Goal: Task Accomplishment & Management: Manage account settings

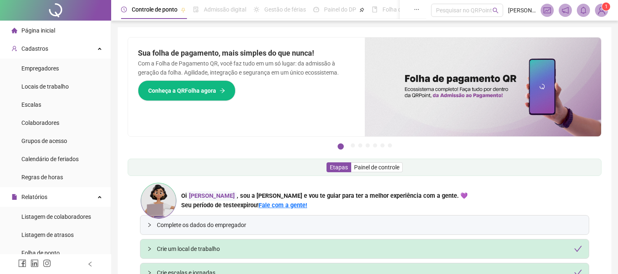
click at [93, 51] on div "Cadastros" at bounding box center [55, 48] width 107 height 16
drag, startPoint x: 0, startPoint y: 0, endPoint x: 93, endPoint y: 51, distance: 106.0
click at [93, 51] on div "Cadastros" at bounding box center [55, 48] width 107 height 16
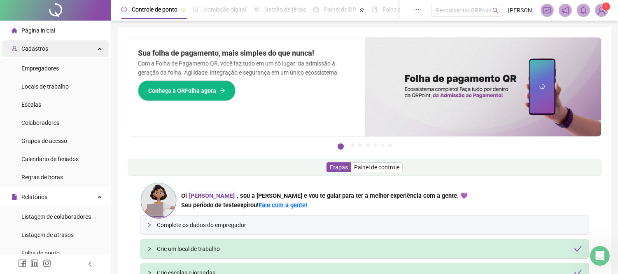
click at [98, 48] on icon at bounding box center [100, 48] width 4 height 0
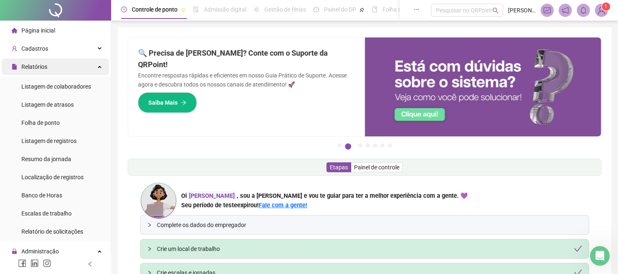
click at [98, 66] on icon at bounding box center [100, 66] width 4 height 0
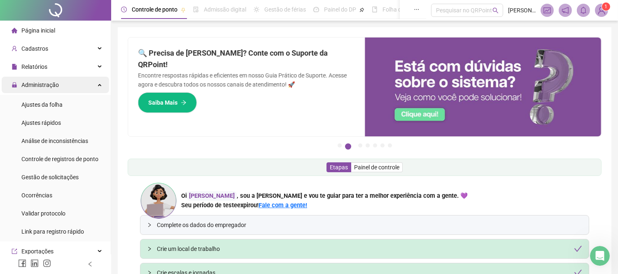
click at [98, 84] on icon at bounding box center [100, 84] width 4 height 0
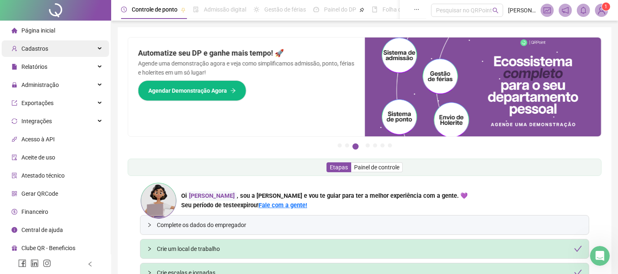
click at [101, 47] on div "Cadastros" at bounding box center [55, 48] width 107 height 16
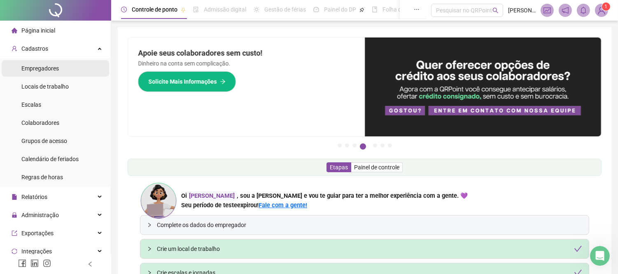
click at [64, 68] on li "Empregadores" at bounding box center [55, 68] width 107 height 16
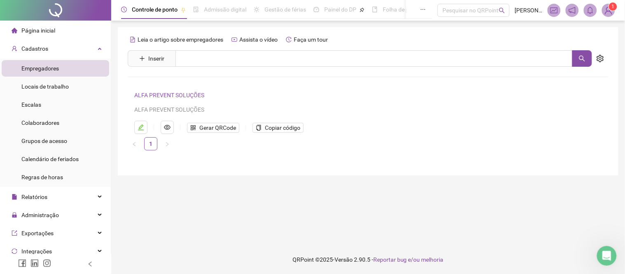
click at [120, 39] on div "Leia o artigo sobre empregadores Assista o vídeo Faça um tour Inserir Nenhum re…" at bounding box center [368, 101] width 500 height 148
drag, startPoint x: 120, startPoint y: 39, endPoint x: 348, endPoint y: 27, distance: 228.0
click at [348, 27] on div "Leia o artigo sobre empregadores Assista o vídeo Faça um tour Inserir Nenhum re…" at bounding box center [368, 101] width 500 height 148
click at [260, 36] on span "Assista o vídeo" at bounding box center [258, 39] width 38 height 7
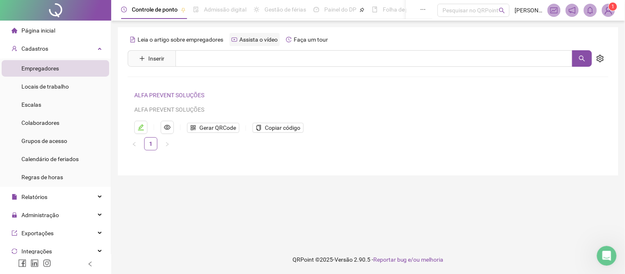
click at [260, 36] on span "Assista o vídeo" at bounding box center [258, 39] width 38 height 7
click at [153, 58] on span "Inserir" at bounding box center [156, 58] width 16 height 9
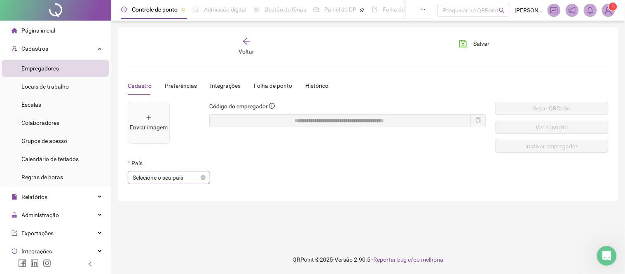
click at [164, 176] on span "Selecione o seu país" at bounding box center [169, 177] width 72 height 12
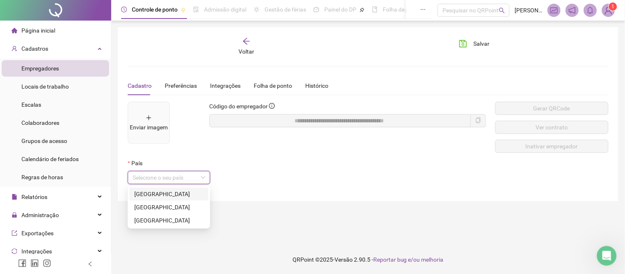
click at [152, 192] on div "[GEOGRAPHIC_DATA]" at bounding box center [168, 193] width 69 height 9
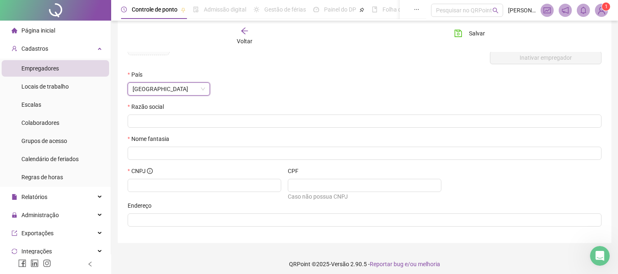
scroll to position [91, 0]
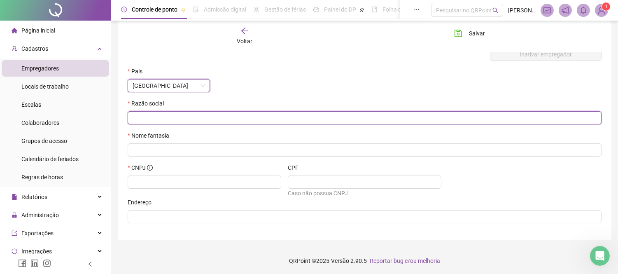
click at [183, 121] on input "text" at bounding box center [364, 117] width 462 height 9
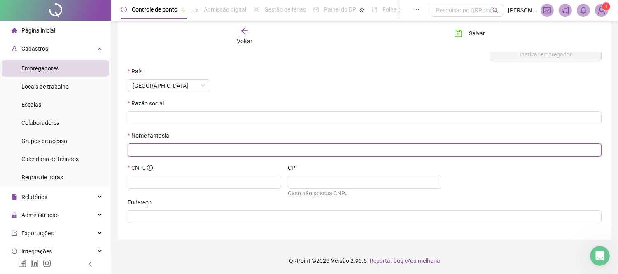
click at [180, 151] on input "text" at bounding box center [364, 149] width 462 height 9
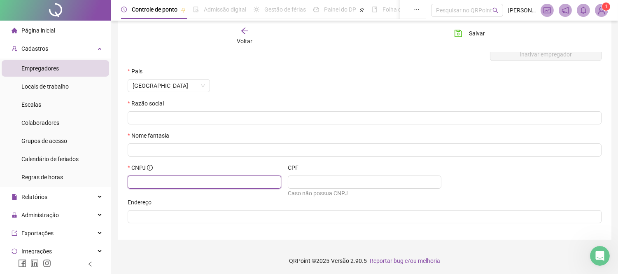
click at [185, 182] on input "text" at bounding box center [204, 181] width 142 height 9
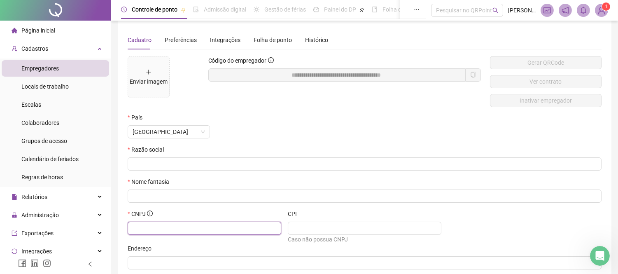
scroll to position [0, 0]
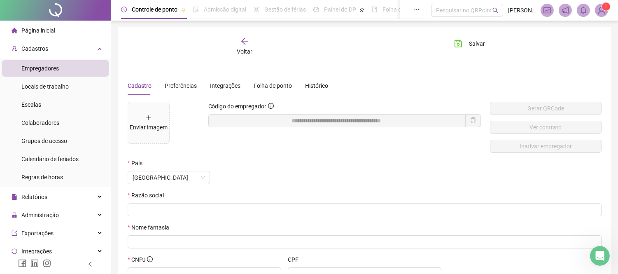
click at [246, 40] on icon "arrow-left" at bounding box center [244, 41] width 8 height 8
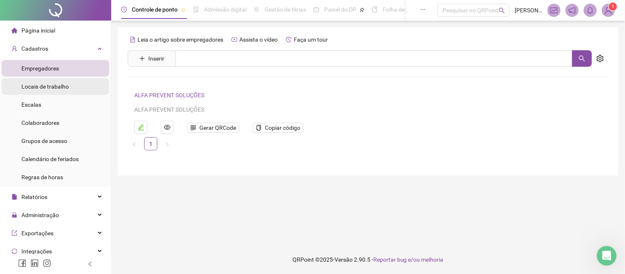
click at [55, 85] on span "Locais de trabalho" at bounding box center [44, 86] width 47 height 7
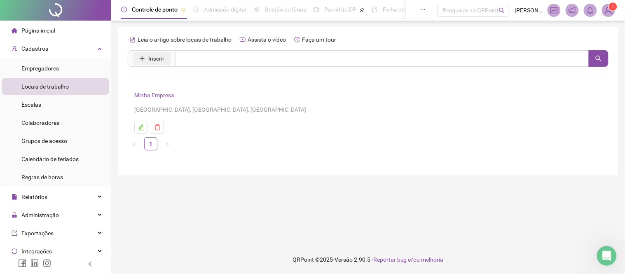
click at [150, 60] on span "Inserir" at bounding box center [156, 58] width 16 height 9
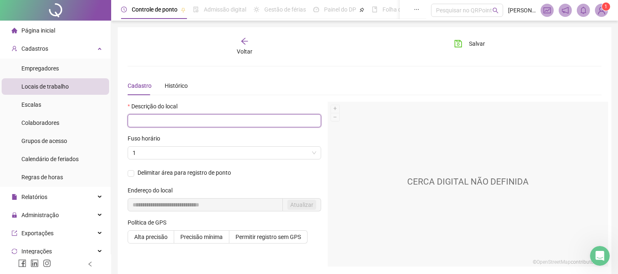
click at [182, 114] on input "text" at bounding box center [225, 120] width 194 height 13
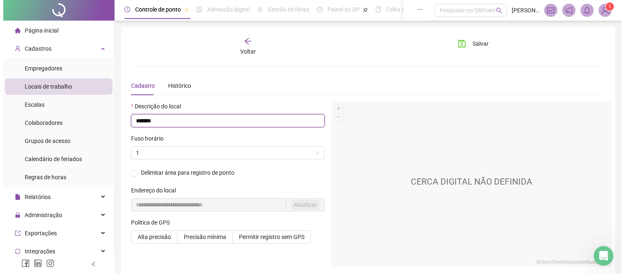
scroll to position [37, 0]
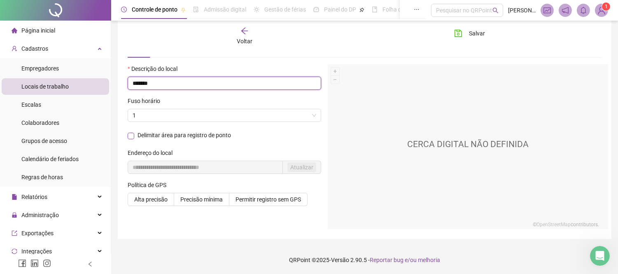
type input "******"
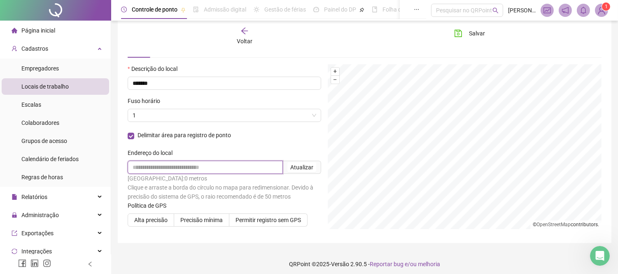
click at [218, 166] on input "text" at bounding box center [205, 167] width 155 height 13
type input "**********"
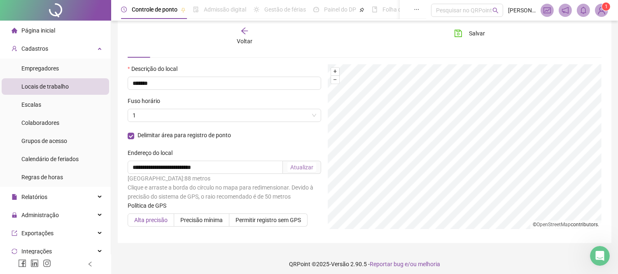
click at [155, 221] on span "Alta precisão" at bounding box center [150, 220] width 33 height 7
click at [156, 221] on span "Alta precisão" at bounding box center [150, 220] width 33 height 7
click at [197, 223] on span "Precisão mínima" at bounding box center [201, 220] width 42 height 7
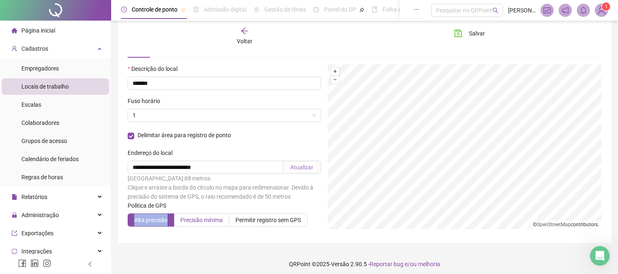
click at [198, 222] on span "Precisão mínima" at bounding box center [201, 220] width 42 height 7
click at [141, 219] on span "Alta precisão" at bounding box center [150, 220] width 33 height 7
click at [249, 33] on div "Voltar" at bounding box center [245, 36] width 74 height 19
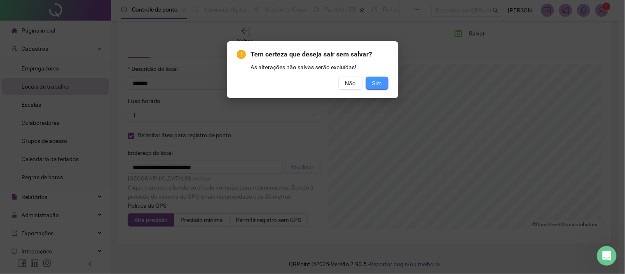
click at [381, 86] on span "Sim" at bounding box center [376, 83] width 9 height 9
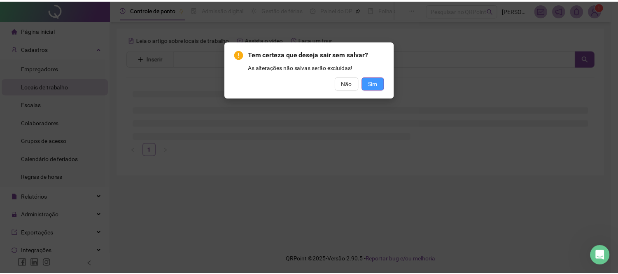
scroll to position [0, 0]
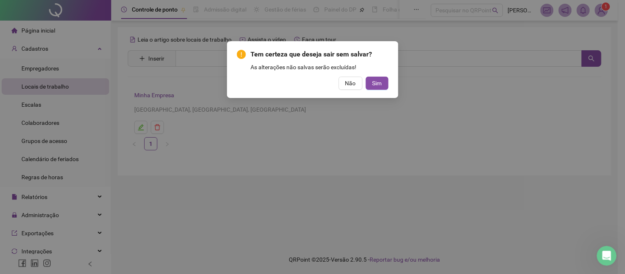
click at [394, 75] on div "Tem certeza que deseja sair sem salvar? As alterações não salvas serão excluída…" at bounding box center [312, 69] width 171 height 57
click at [383, 80] on button "Sim" at bounding box center [377, 83] width 23 height 13
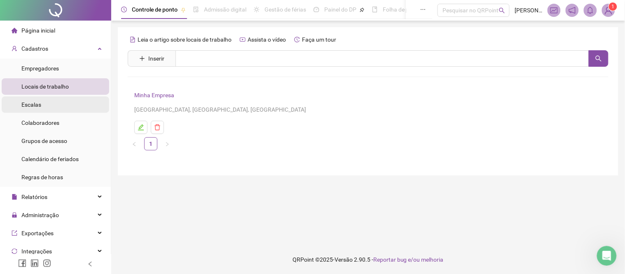
click at [51, 97] on li "Escalas" at bounding box center [55, 104] width 107 height 16
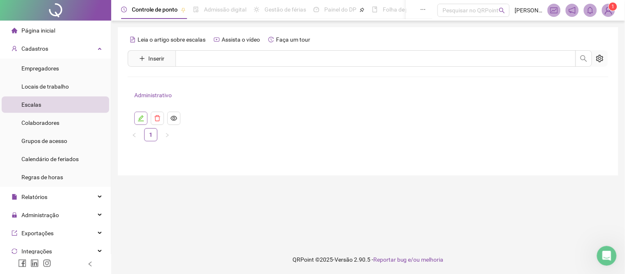
click at [141, 114] on button "button" at bounding box center [140, 118] width 13 height 13
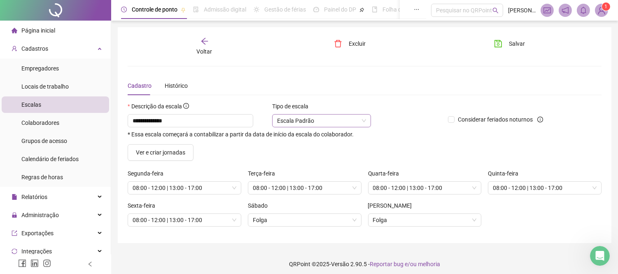
click at [318, 124] on span "Escala Padrão" at bounding box center [321, 120] width 89 height 12
click at [322, 114] on span "Escala Padrão" at bounding box center [321, 120] width 89 height 12
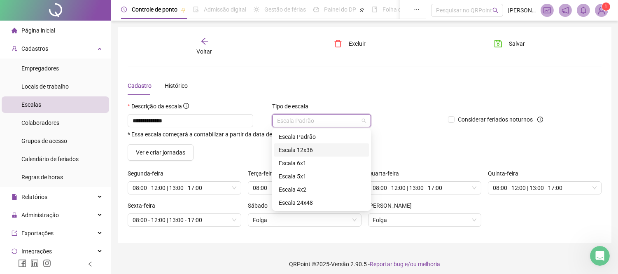
click at [203, 42] on icon "arrow-left" at bounding box center [204, 41] width 7 height 7
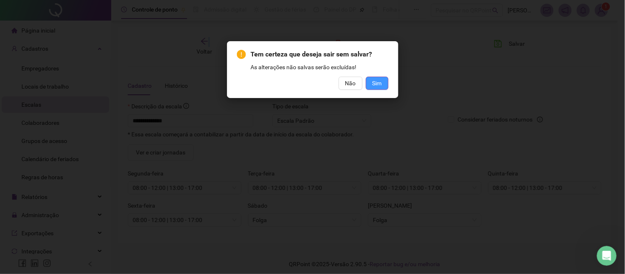
click at [381, 82] on span "Sim" at bounding box center [376, 83] width 9 height 9
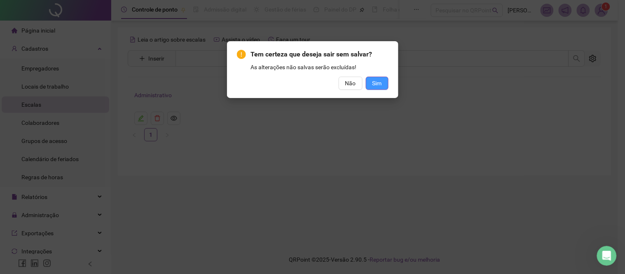
click at [381, 79] on span "Sim" at bounding box center [376, 83] width 9 height 9
click at [381, 79] on div "Tem certeza que deseja sair sem salvar? As alterações não salvas serão excluída…" at bounding box center [312, 137] width 625 height 274
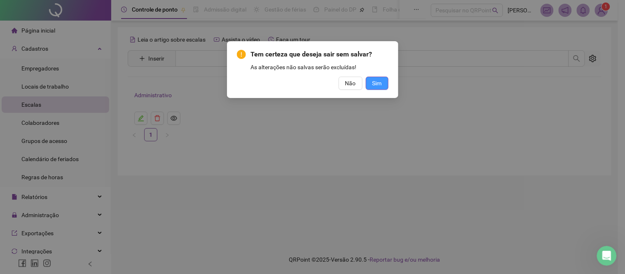
click at [375, 84] on span "Sim" at bounding box center [376, 83] width 9 height 9
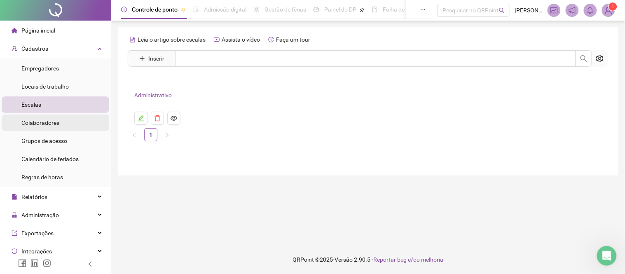
click at [68, 123] on li "Colaboradores" at bounding box center [55, 122] width 107 height 16
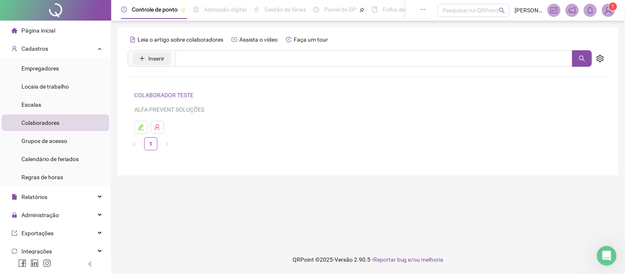
click at [157, 56] on span "Inserir" at bounding box center [156, 58] width 16 height 9
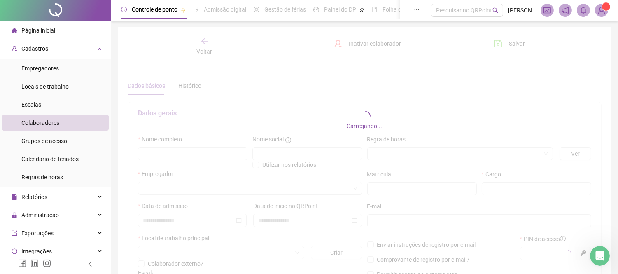
type input "*****"
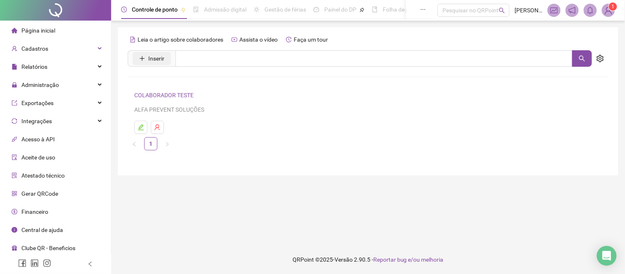
click at [161, 60] on span "Inserir" at bounding box center [156, 58] width 16 height 9
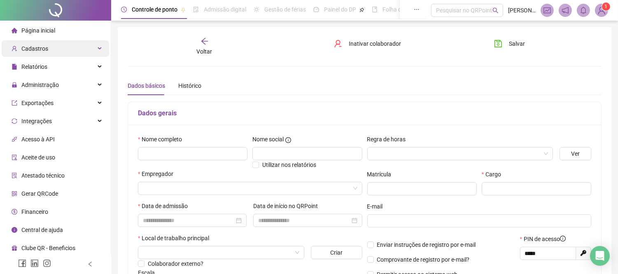
click at [99, 49] on icon at bounding box center [100, 49] width 4 height 0
click at [101, 46] on div "Cadastros" at bounding box center [55, 48] width 107 height 16
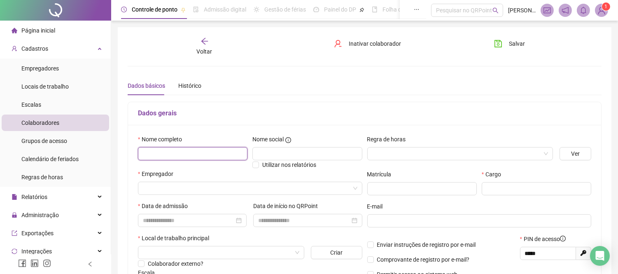
click at [176, 152] on input "text" at bounding box center [193, 153] width 110 height 13
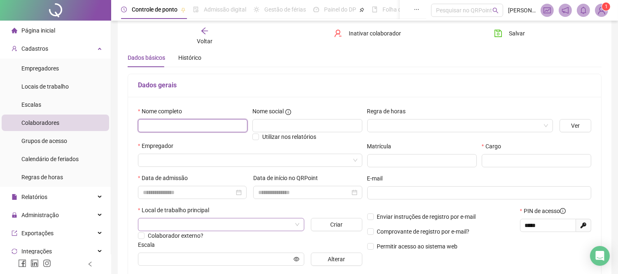
scroll to position [91, 0]
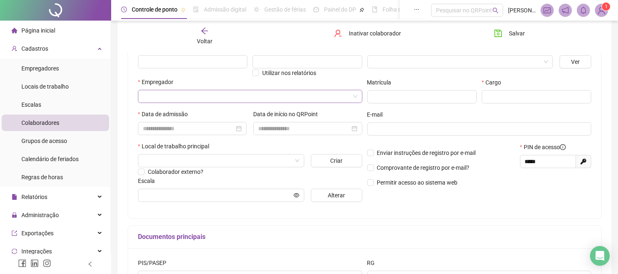
click at [183, 93] on input "search" at bounding box center [246, 96] width 207 height 12
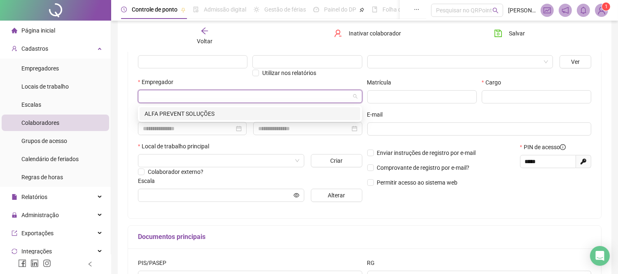
click at [189, 116] on div "ALFA PREVENT SOLUÇÕES" at bounding box center [250, 113] width 211 height 9
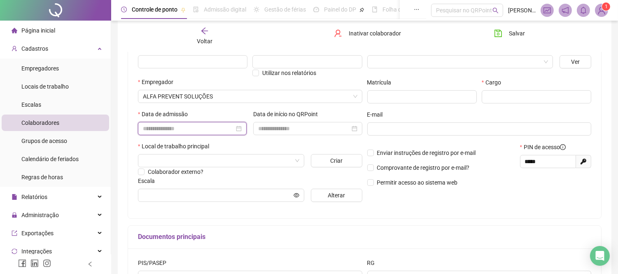
click at [217, 129] on input at bounding box center [188, 128] width 91 height 9
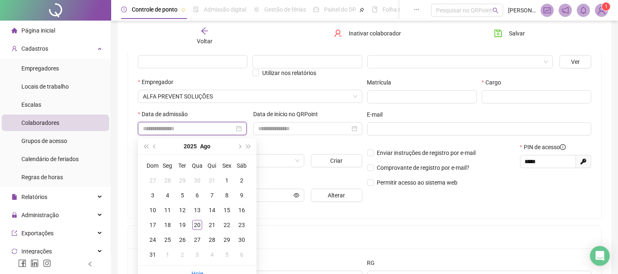
click at [173, 124] on div at bounding box center [192, 128] width 109 height 13
click at [121, 109] on div "Voltar Inativar colaborador Salvar Dados básicos Histórico Este colaborador é a…" at bounding box center [365, 139] width 494 height 407
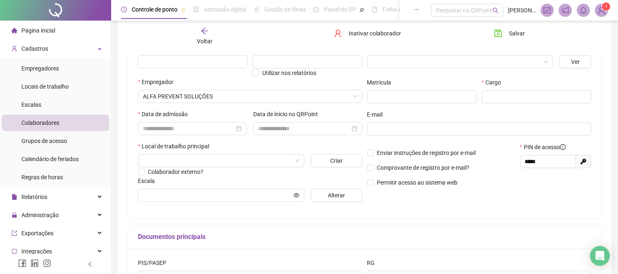
click at [133, 112] on div "Nome completo Nome social Utilizar nos relatórios Empregador ALFA PREVENT SOLUÇ…" at bounding box center [364, 125] width 473 height 185
click at [202, 163] on input "search" at bounding box center [217, 160] width 149 height 12
click at [284, 163] on input "search" at bounding box center [217, 160] width 149 height 12
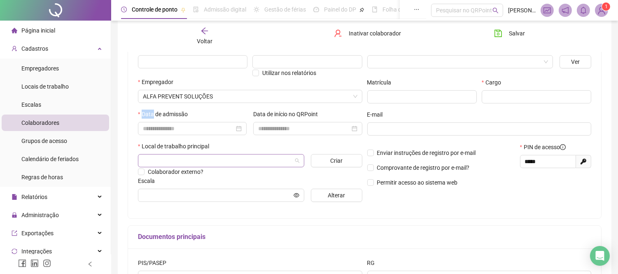
click at [284, 163] on input "search" at bounding box center [217, 160] width 149 height 12
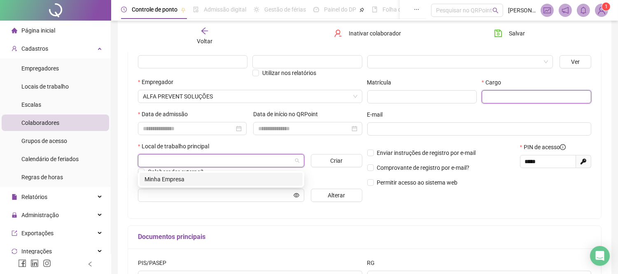
click at [497, 101] on input "text" at bounding box center [537, 96] width 110 height 13
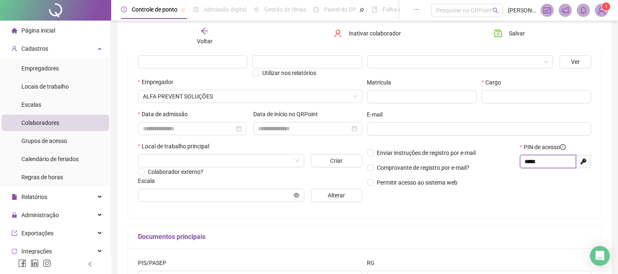
click at [558, 166] on input "*****" at bounding box center [547, 161] width 44 height 9
click at [553, 166] on input "*****" at bounding box center [547, 161] width 44 height 9
drag, startPoint x: 546, startPoint y: 167, endPoint x: 471, endPoint y: 168, distance: 75.0
click at [469, 168] on div "Enviar instruções de registro por e-mail Comprovante de registro por e-mail? Pe…" at bounding box center [479, 167] width 229 height 50
click at [470, 168] on span "Comprovante de registro por e-mail?" at bounding box center [423, 167] width 93 height 7
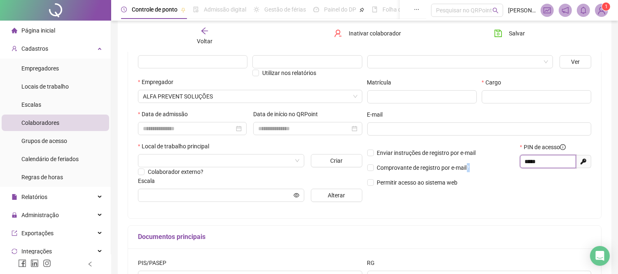
click at [544, 163] on input "*****" at bounding box center [547, 161] width 44 height 9
drag, startPoint x: 539, startPoint y: 163, endPoint x: 519, endPoint y: 165, distance: 20.2
click at [535, 163] on input "*****" at bounding box center [547, 161] width 44 height 9
drag, startPoint x: 519, startPoint y: 165, endPoint x: 515, endPoint y: 166, distance: 4.2
click at [515, 166] on div "Enviar instruções de registro por e-mail Comprovante de registro por e-mail? Pe…" at bounding box center [479, 167] width 229 height 50
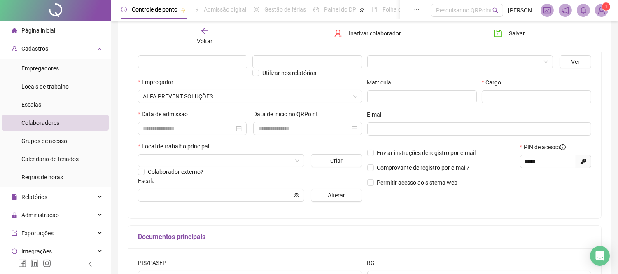
click at [515, 166] on div "Enviar instruções de registro por e-mail Comprovante de registro por e-mail? Pe…" at bounding box center [441, 167] width 153 height 50
drag, startPoint x: 513, startPoint y: 169, endPoint x: 505, endPoint y: 169, distance: 7.8
click at [505, 169] on div "Enviar instruções de registro por e-mail Comprovante de registro por e-mail? Pe…" at bounding box center [479, 167] width 229 height 50
click at [505, 169] on p "Comprovante de registro por e-mail?" at bounding box center [441, 167] width 148 height 9
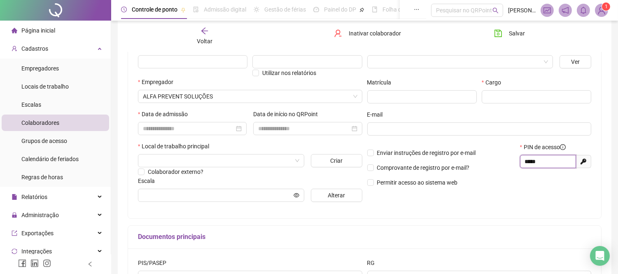
click at [542, 161] on input "*****" at bounding box center [547, 161] width 44 height 9
drag, startPoint x: 537, startPoint y: 159, endPoint x: 523, endPoint y: 155, distance: 14.6
click at [534, 158] on input "*****" at bounding box center [547, 161] width 44 height 9
click at [518, 154] on div "PIN de acesso ***** Gerar novo pin" at bounding box center [556, 167] width 76 height 50
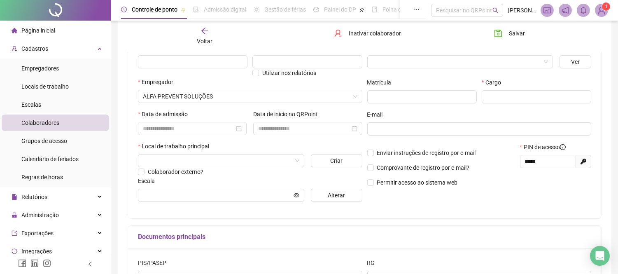
click at [584, 164] on icon "Gerar novo pin" at bounding box center [584, 162] width 6 height 6
type input "*****"
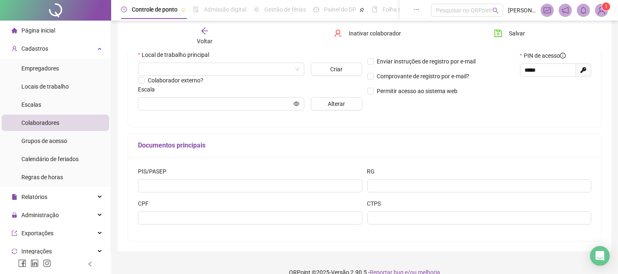
scroll to position [137, 0]
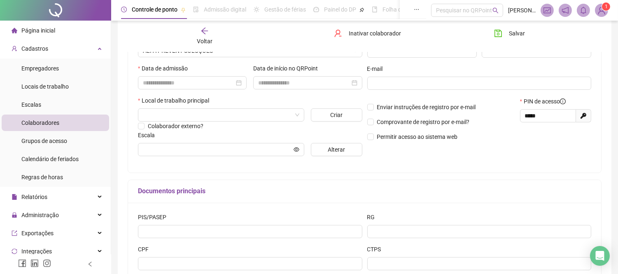
click at [204, 31] on icon "arrow-left" at bounding box center [205, 31] width 8 height 8
click at [204, 31] on div "Voltar Inativar colaborador Salvar Dados básicos Histórico Este colaborador é a…" at bounding box center [365, 93] width 494 height 407
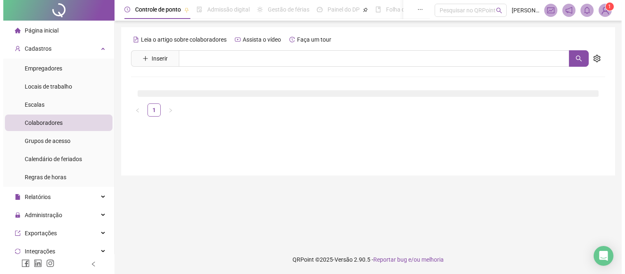
scroll to position [0, 0]
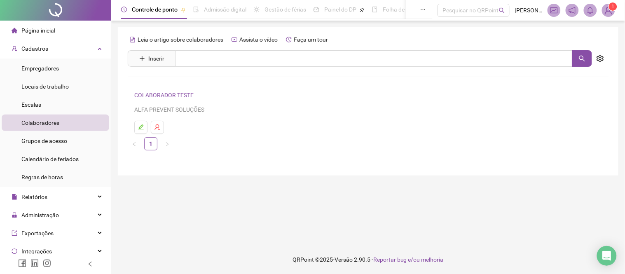
click at [118, 41] on div "Leia o artigo sobre colaboradores Assista o vídeo Faça um tour Inserir Nenhum r…" at bounding box center [368, 101] width 500 height 148
drag, startPoint x: 117, startPoint y: 41, endPoint x: 133, endPoint y: 42, distance: 15.2
click at [118, 41] on div "Leia o artigo sobre colaboradores Assista o vídeo Faça um tour Inserir Nenhum r…" at bounding box center [368, 101] width 500 height 148
drag, startPoint x: 133, startPoint y: 42, endPoint x: 347, endPoint y: 35, distance: 214.3
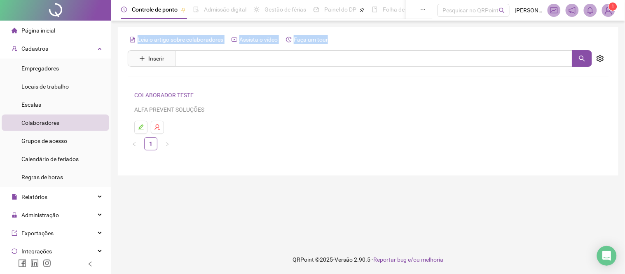
click at [336, 35] on div "Leia o artigo sobre colaboradores Assista o vídeo Faça um tour Inserir Nenhum r…" at bounding box center [368, 101] width 500 height 148
click at [355, 36] on div "Leia o artigo sobre colaboradores Assista o vídeo Faça um tour" at bounding box center [368, 39] width 481 height 13
drag, startPoint x: 128, startPoint y: 38, endPoint x: 333, endPoint y: 42, distance: 204.7
click at [333, 42] on div "Controle de ponto Admissão digital Gestão de férias Painel do DP Folha de pagam…" at bounding box center [368, 137] width 514 height 274
click at [64, 142] on span "Grupos de acesso" at bounding box center [44, 141] width 46 height 7
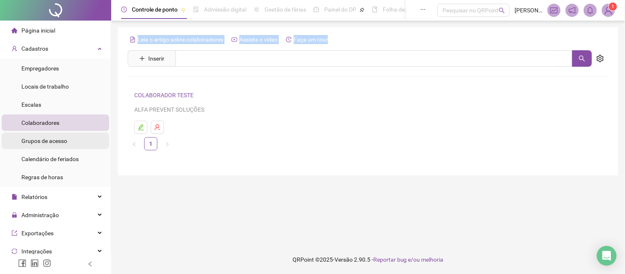
click at [64, 142] on span "Grupos de acesso" at bounding box center [44, 141] width 46 height 7
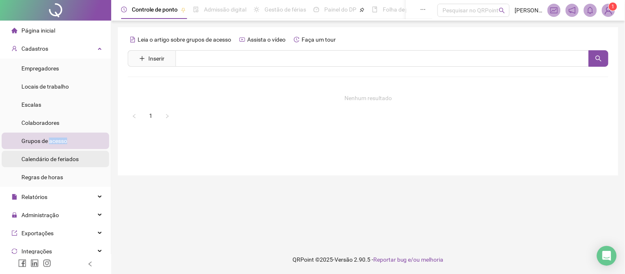
click at [65, 162] on span "Calendário de feriados" at bounding box center [49, 159] width 57 height 7
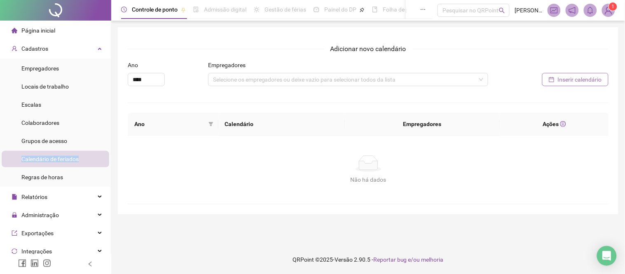
click at [573, 81] on span "Inserir calendário" at bounding box center [580, 79] width 44 height 9
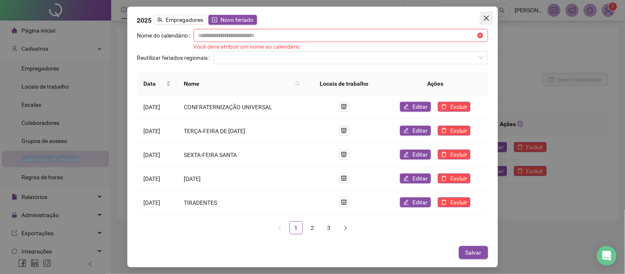
click at [485, 18] on icon "close" at bounding box center [486, 18] width 7 height 7
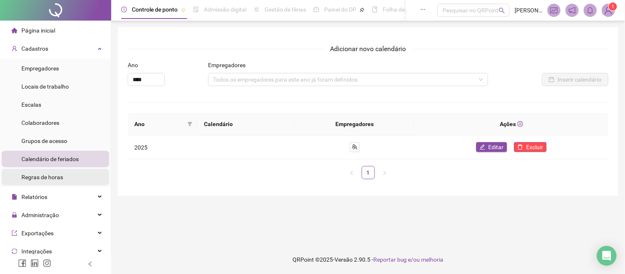
click at [58, 174] on span "Regras de horas" at bounding box center [42, 177] width 42 height 7
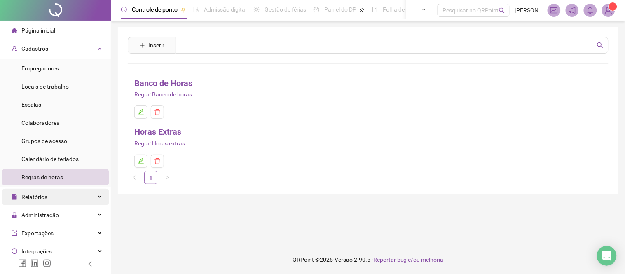
click at [93, 192] on div "Relatórios" at bounding box center [55, 197] width 107 height 16
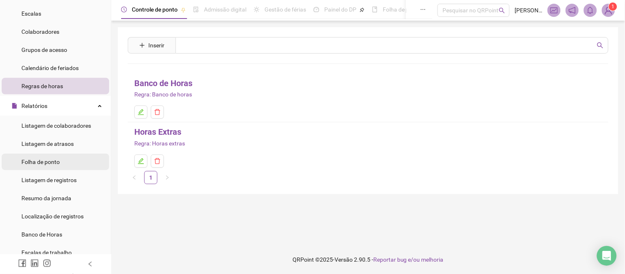
scroll to position [91, 0]
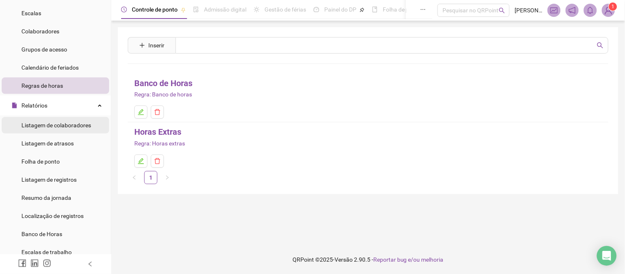
click at [68, 124] on span "Listagem de colaboradores" at bounding box center [56, 125] width 70 height 7
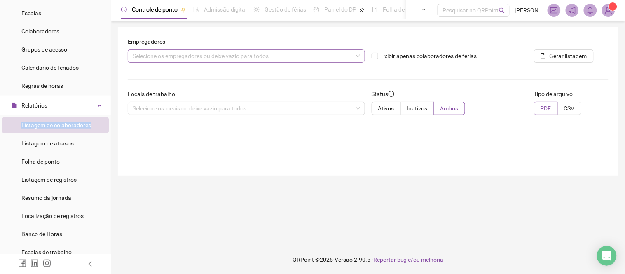
click at [274, 58] on div "Selecione os empregadores ou deixe vazio para todos" at bounding box center [246, 55] width 237 height 13
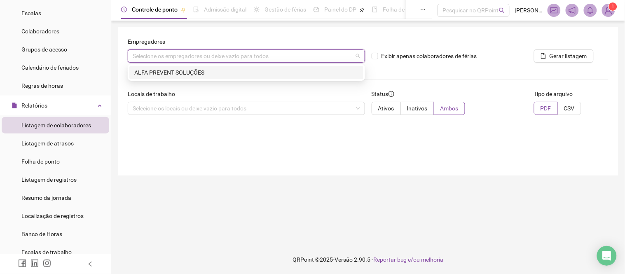
click at [225, 75] on div "ALFA PREVENT SOLUÇÕES" at bounding box center [246, 72] width 224 height 9
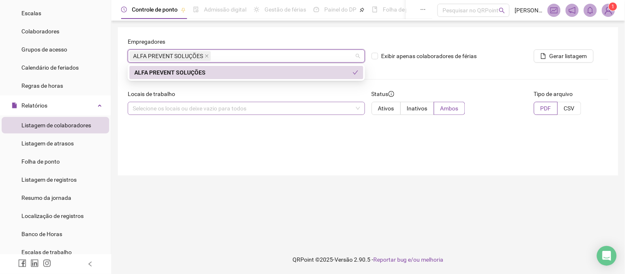
click at [229, 106] on div "Selecione os locais ou deixe vazio para todos" at bounding box center [246, 108] width 237 height 13
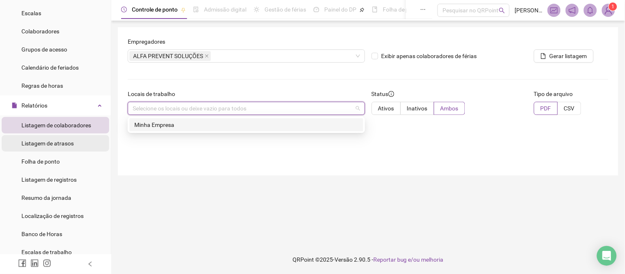
click at [47, 143] on span "Listagem de atrasos" at bounding box center [47, 143] width 52 height 7
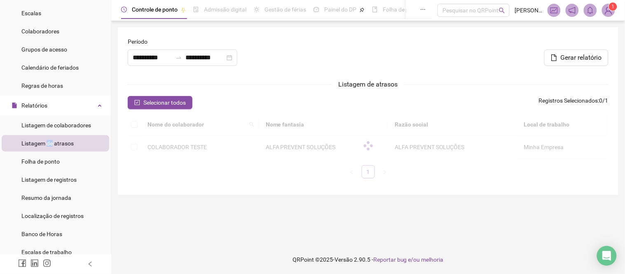
type input "**********"
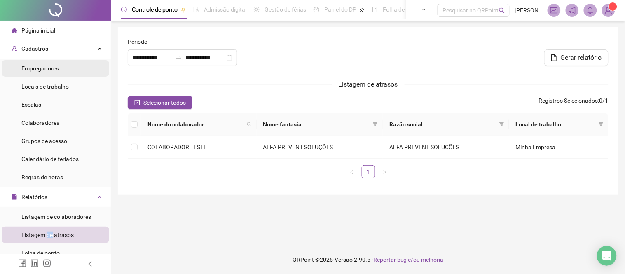
click at [59, 68] on li "Empregadores" at bounding box center [55, 68] width 107 height 16
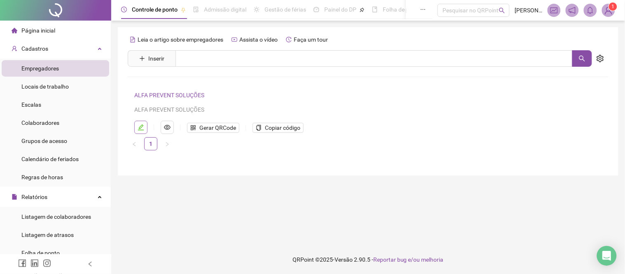
click at [142, 129] on icon "edit" at bounding box center [141, 127] width 7 height 7
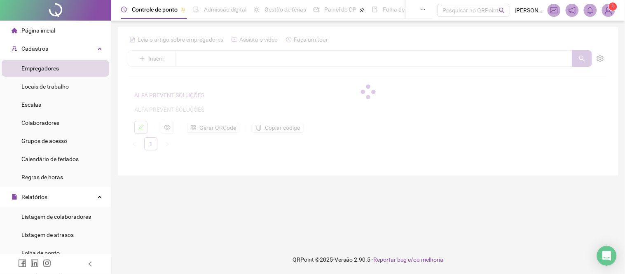
click at [142, 129] on div "Leia o artigo sobre empregadores Assista o vídeo Faça um tour Inserir Nenhum re…" at bounding box center [368, 91] width 481 height 117
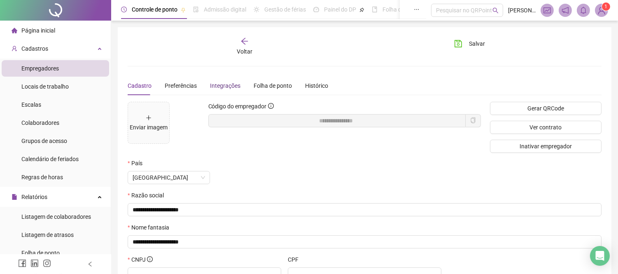
click at [219, 89] on div "Integrações" at bounding box center [225, 85] width 30 height 9
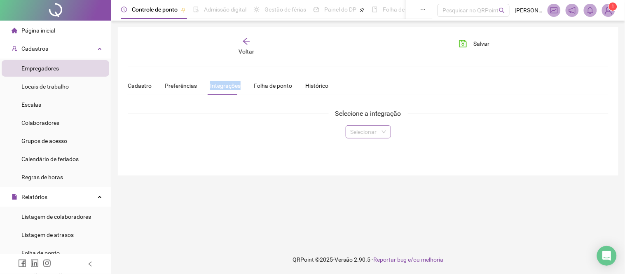
click at [374, 128] on input "search" at bounding box center [364, 132] width 28 height 12
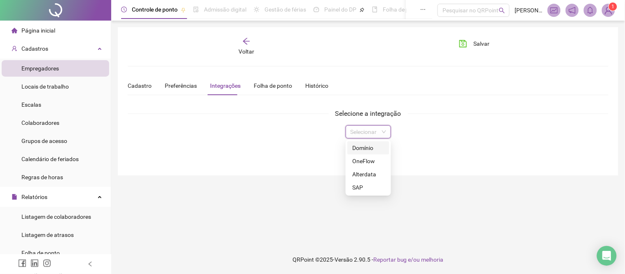
click at [375, 148] on div "Domínio" at bounding box center [368, 147] width 32 height 9
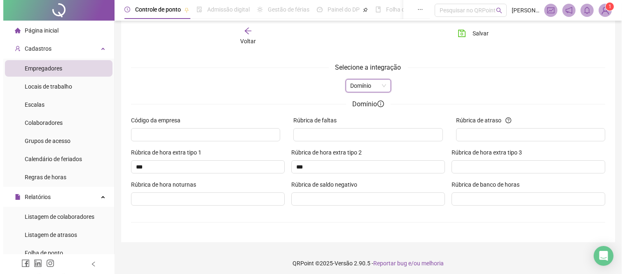
scroll to position [49, 0]
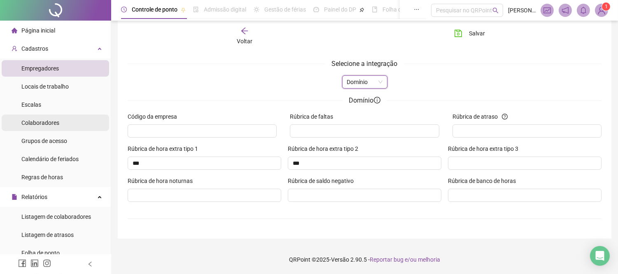
click at [51, 128] on div "Colaboradores" at bounding box center [40, 122] width 38 height 16
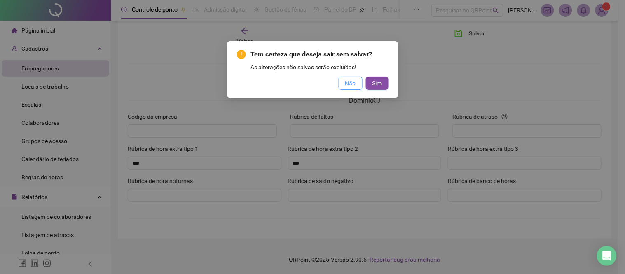
click at [356, 83] on button "Não" at bounding box center [351, 83] width 24 height 13
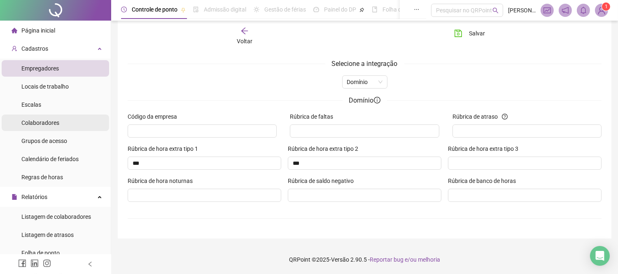
click at [64, 125] on li "Colaboradores" at bounding box center [55, 122] width 107 height 16
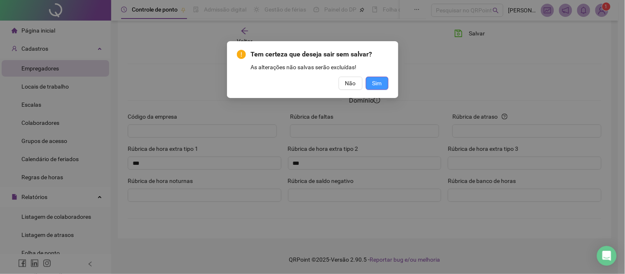
click at [381, 81] on button "Sim" at bounding box center [377, 83] width 23 height 13
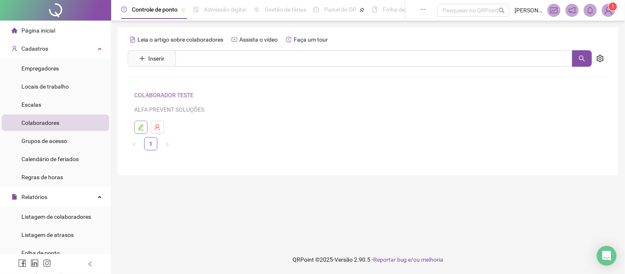
click at [142, 126] on icon "edit" at bounding box center [141, 127] width 7 height 7
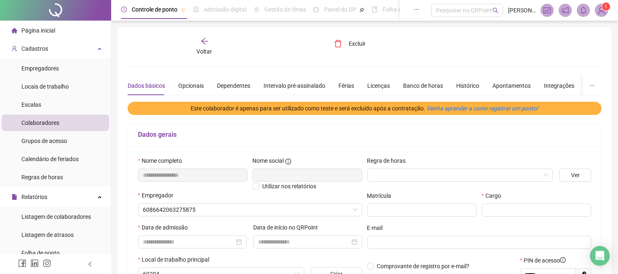
type input "**********"
click at [554, 81] on div "Integrações" at bounding box center [559, 85] width 30 height 9
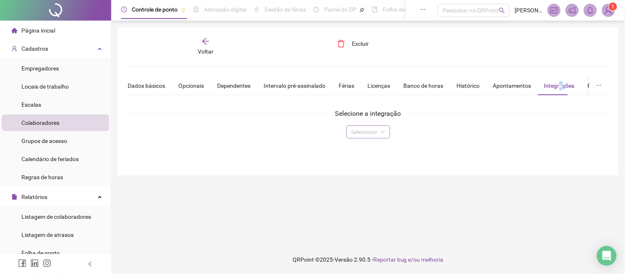
click at [371, 130] on input "search" at bounding box center [364, 132] width 26 height 12
click at [374, 133] on input "search" at bounding box center [364, 132] width 26 height 12
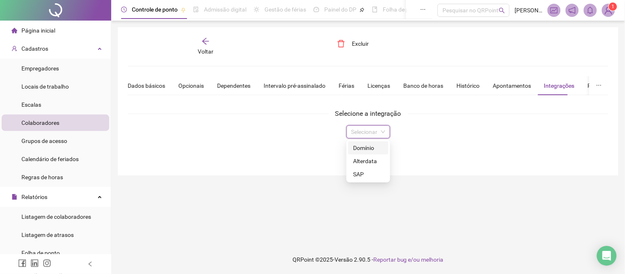
click at [368, 147] on div "Domínio" at bounding box center [368, 147] width 30 height 9
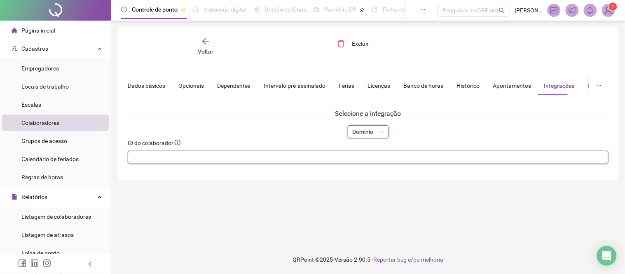
click at [292, 152] on input "text" at bounding box center [368, 157] width 481 height 13
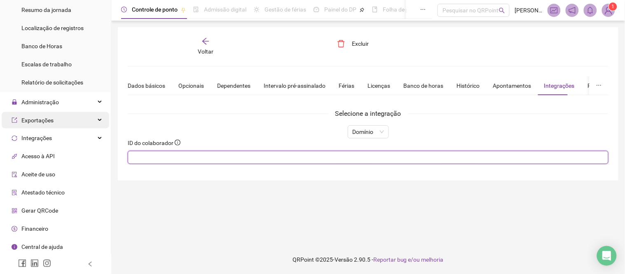
scroll to position [280, 0]
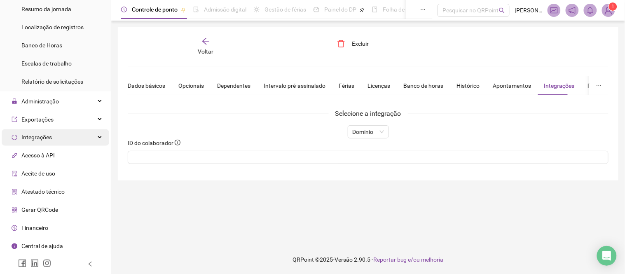
click at [46, 137] on span "Integrações" at bounding box center [36, 137] width 30 height 7
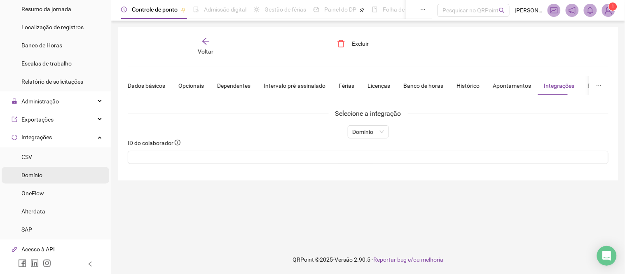
click at [49, 176] on li "Domínio" at bounding box center [55, 175] width 107 height 16
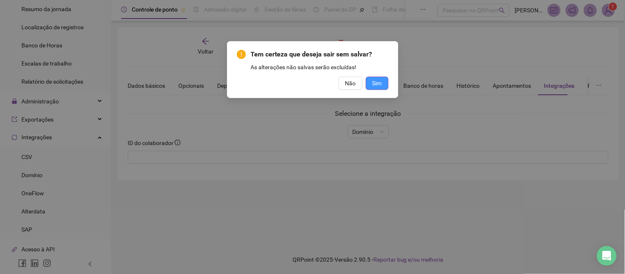
click at [382, 82] on button "Sim" at bounding box center [377, 83] width 23 height 13
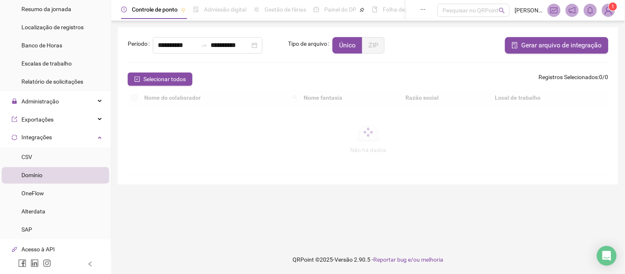
type input "**********"
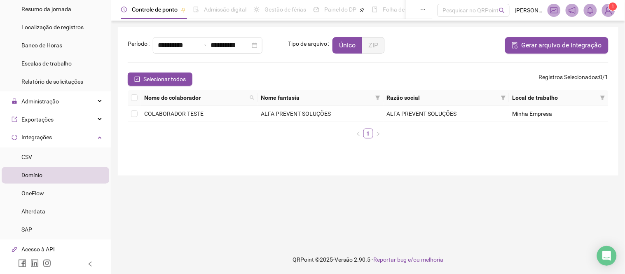
drag, startPoint x: 402, startPoint y: 151, endPoint x: 252, endPoint y: 145, distance: 150.0
click at [252, 145] on div "Nome do colaborador Nome fantasia Razão social Local de trabalho COLABORADOR TE…" at bounding box center [368, 117] width 481 height 55
click at [88, 138] on div "Integrações" at bounding box center [55, 137] width 107 height 16
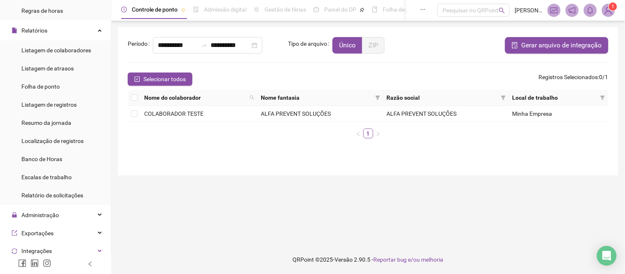
scroll to position [188, 0]
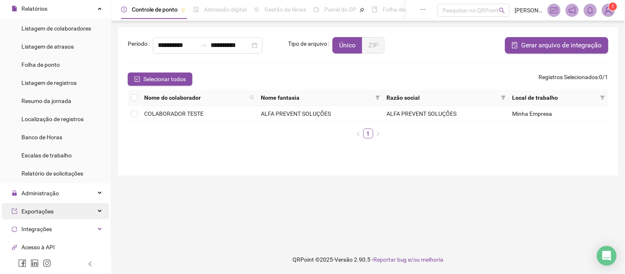
click at [77, 207] on div "Exportações" at bounding box center [55, 211] width 107 height 16
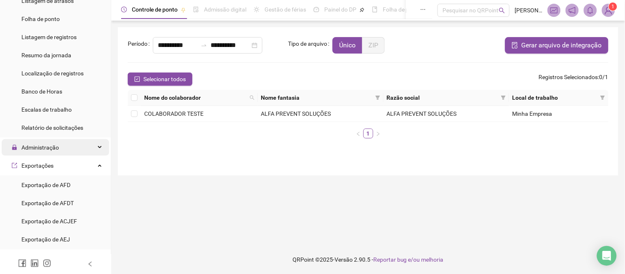
scroll to position [326, 0]
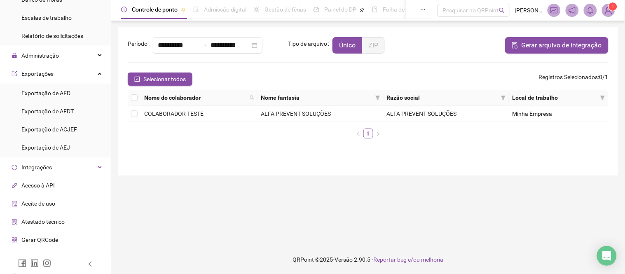
click at [446, 172] on div "**********" at bounding box center [368, 101] width 500 height 148
click at [418, 226] on main "**********" at bounding box center [368, 132] width 500 height 211
click at [521, 217] on main "**********" at bounding box center [368, 132] width 500 height 211
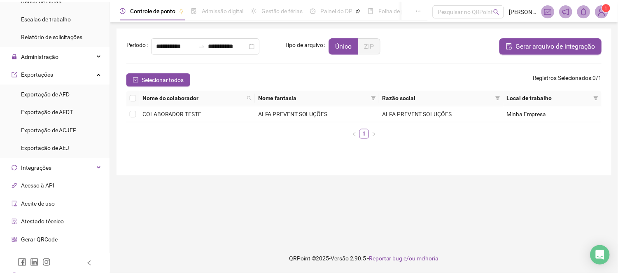
scroll to position [280, 0]
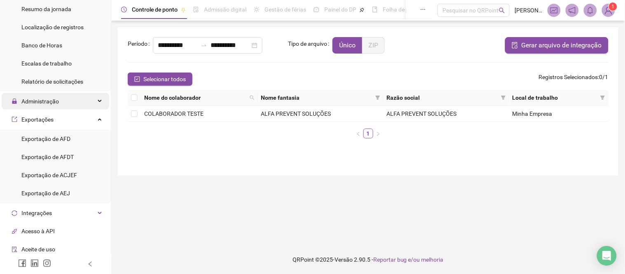
click at [89, 103] on div "Administração" at bounding box center [55, 101] width 107 height 16
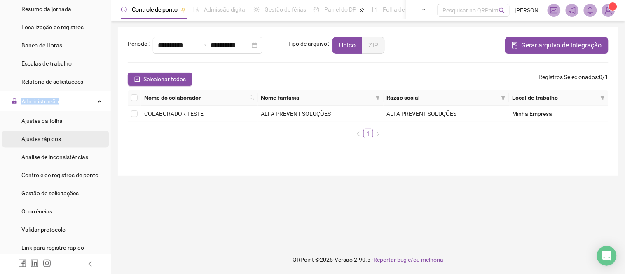
click at [67, 140] on li "Ajustes rápidos" at bounding box center [55, 139] width 107 height 16
drag, startPoint x: 67, startPoint y: 140, endPoint x: 71, endPoint y: 137, distance: 5.0
click at [67, 140] on li "Ajustes rápidos" at bounding box center [55, 139] width 107 height 16
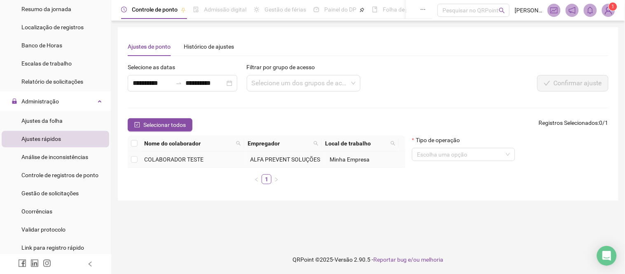
click at [138, 158] on td at bounding box center [134, 160] width 13 height 16
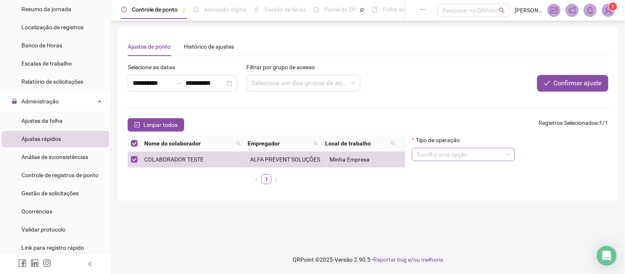
click at [471, 157] on input "search" at bounding box center [460, 154] width 86 height 12
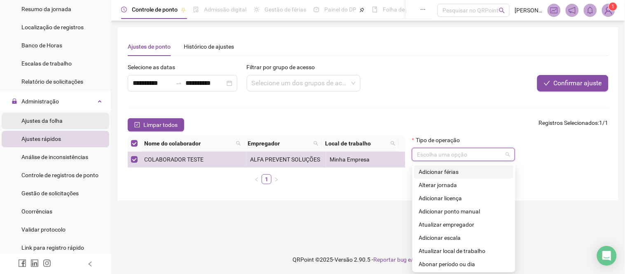
click at [76, 118] on li "Ajustes da folha" at bounding box center [55, 121] width 107 height 16
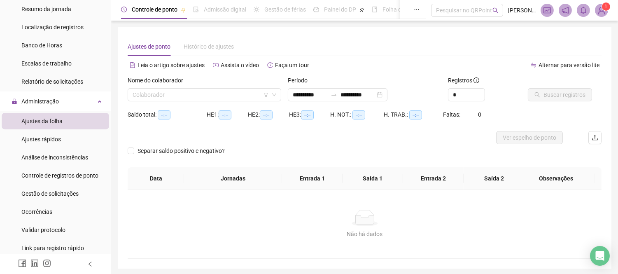
type input "**********"
click at [254, 93] on input "search" at bounding box center [201, 95] width 136 height 12
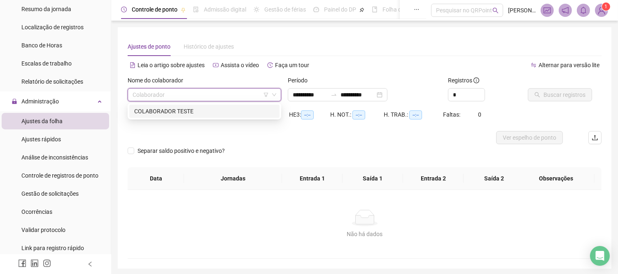
click at [212, 108] on div "COLABORADOR TESTE" at bounding box center [204, 111] width 140 height 9
click at [212, 108] on div "HE 1: --:--" at bounding box center [227, 114] width 41 height 13
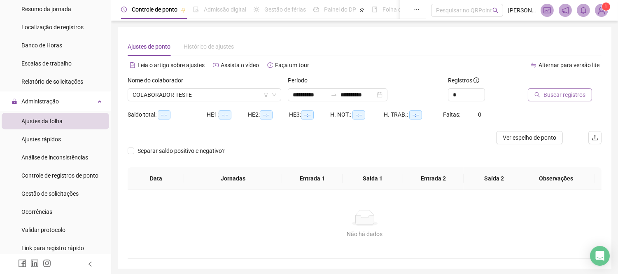
click at [546, 93] on span "Buscar registros" at bounding box center [565, 94] width 42 height 9
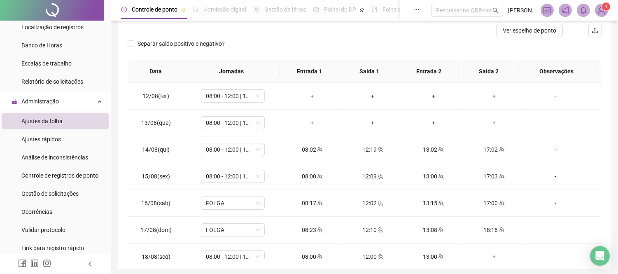
scroll to position [91, 0]
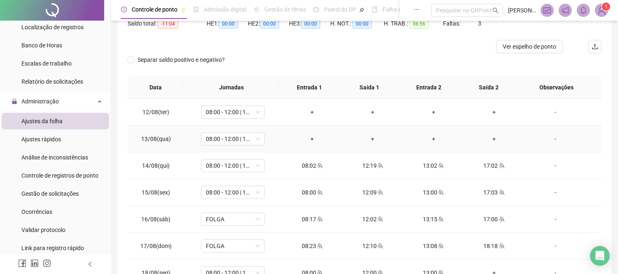
click at [309, 140] on div "+" at bounding box center [312, 138] width 47 height 9
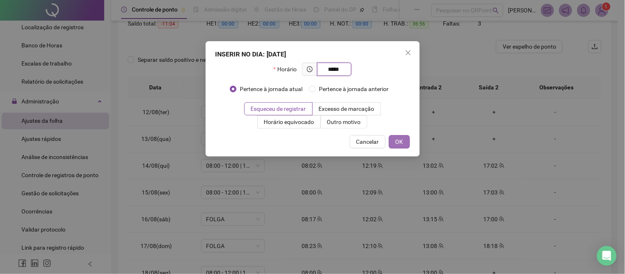
type input "*****"
click at [402, 142] on span "OK" at bounding box center [399, 141] width 8 height 9
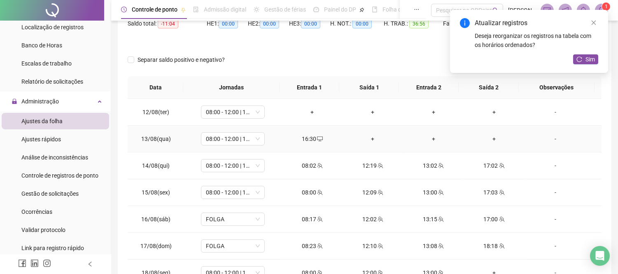
click at [317, 138] on icon "desktop" at bounding box center [320, 139] width 6 height 6
click at [316, 138] on body "Página inicial Cadastros Empregadores Locais de trabalho Escalas Colaboradores …" at bounding box center [309, 46] width 618 height 274
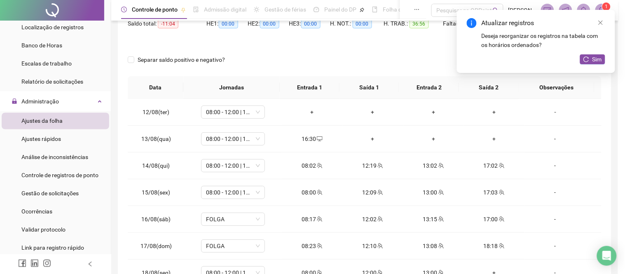
type input "**********"
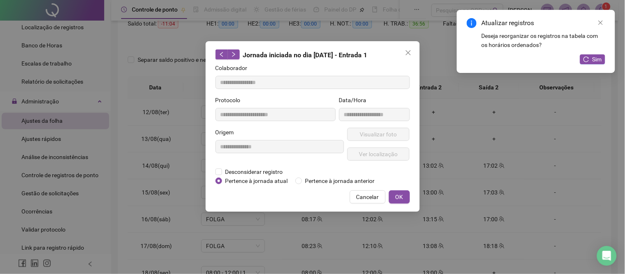
click at [408, 54] on icon "close" at bounding box center [408, 52] width 7 height 7
click at [408, 54] on div "**********" at bounding box center [312, 137] width 625 height 274
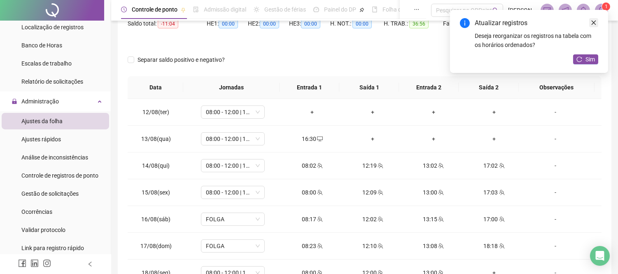
click at [594, 26] on link "Close" at bounding box center [593, 22] width 9 height 9
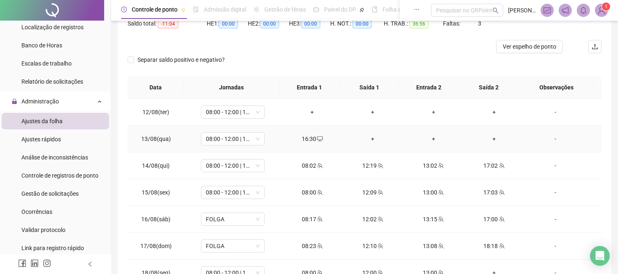
click at [369, 137] on div "+" at bounding box center [372, 138] width 47 height 9
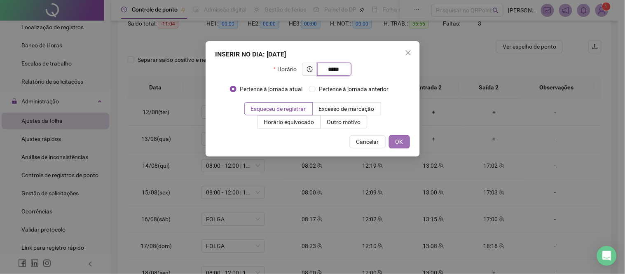
type input "*****"
click at [393, 142] on button "OK" at bounding box center [399, 141] width 21 height 13
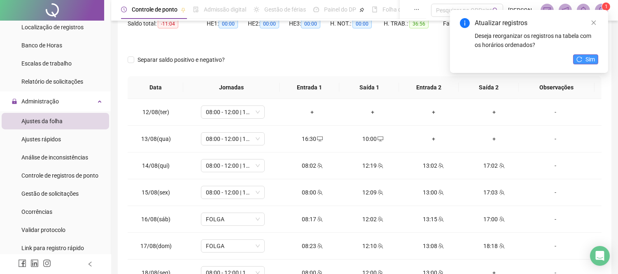
click at [592, 59] on span "Sim" at bounding box center [590, 59] width 9 height 9
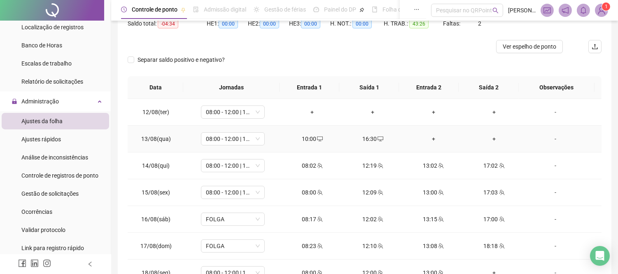
click at [425, 138] on div "+" at bounding box center [433, 138] width 47 height 9
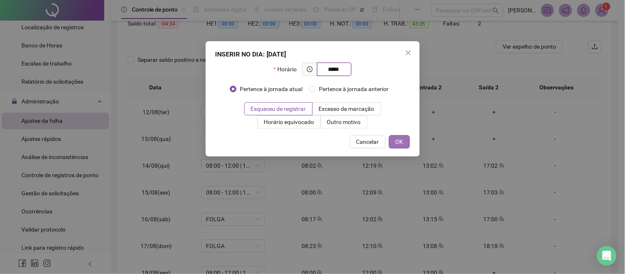
type input "*****"
click at [402, 138] on span "OK" at bounding box center [399, 141] width 8 height 9
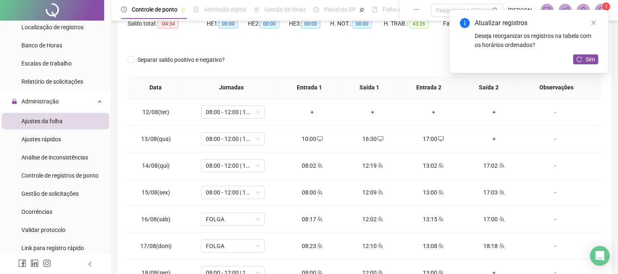
click at [483, 138] on div "+" at bounding box center [493, 138] width 47 height 9
click at [485, 141] on body "Página inicial Cadastros Empregadores Locais de trabalho Escalas Colaboradores …" at bounding box center [309, 46] width 618 height 274
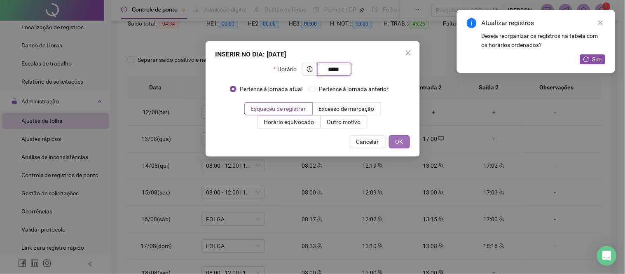
type input "*****"
click at [392, 137] on button "OK" at bounding box center [399, 141] width 21 height 13
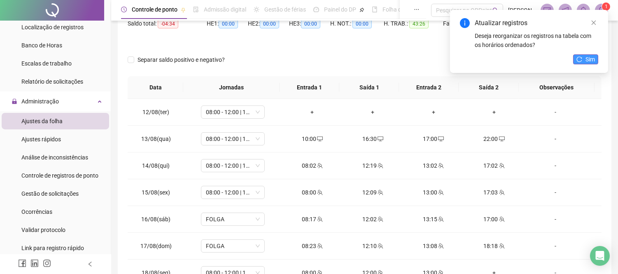
click at [588, 56] on span "Sim" at bounding box center [590, 59] width 9 height 9
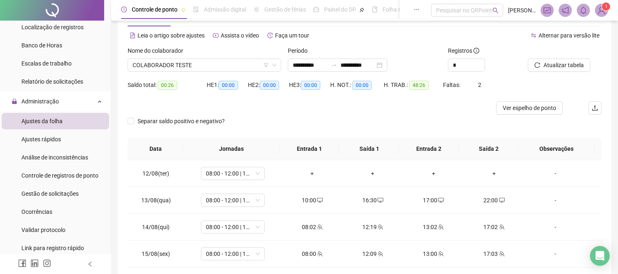
scroll to position [46, 0]
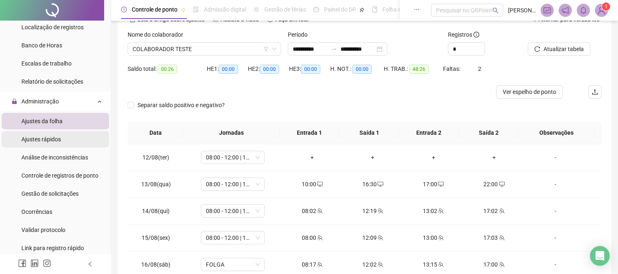
click at [63, 143] on li "Ajustes rápidos" at bounding box center [55, 139] width 107 height 16
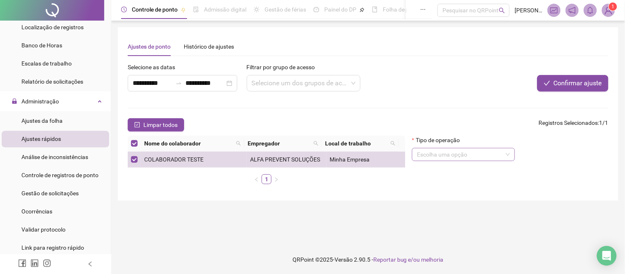
click at [500, 151] on input "search" at bounding box center [460, 154] width 86 height 12
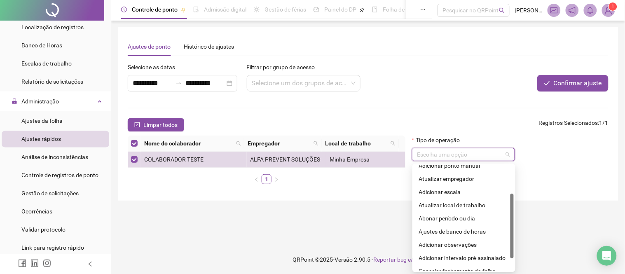
scroll to position [66, 0]
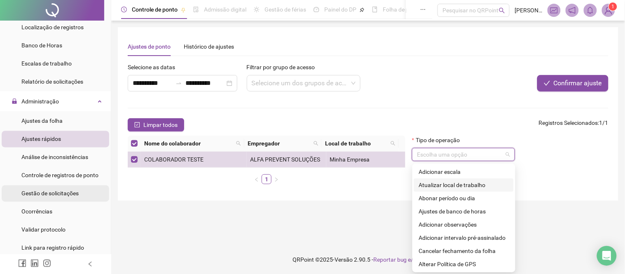
click at [47, 194] on span "Gestão de solicitações" at bounding box center [49, 193] width 57 height 7
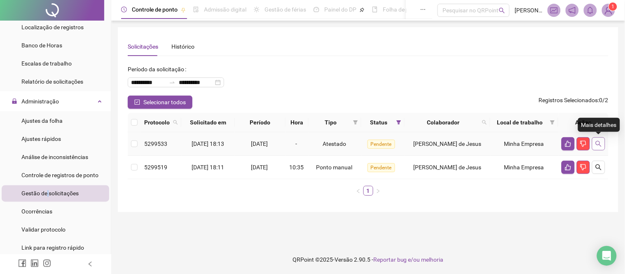
click at [598, 143] on icon "search" at bounding box center [598, 143] width 7 height 7
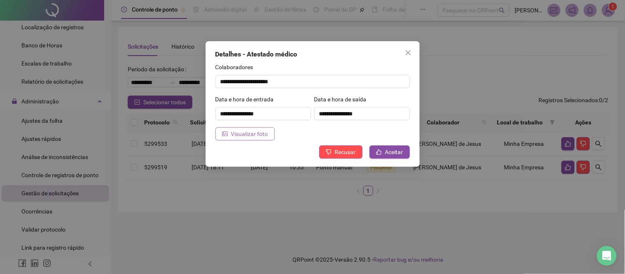
click at [250, 131] on span "Visualizar foto" at bounding box center [249, 133] width 37 height 9
click at [407, 51] on icon "close" at bounding box center [408, 52] width 7 height 7
click at [407, 51] on div "**********" at bounding box center [312, 137] width 625 height 274
drag, startPoint x: 407, startPoint y: 51, endPoint x: 624, endPoint y: 190, distance: 258.4
click at [407, 51] on div "**********" at bounding box center [312, 137] width 625 height 274
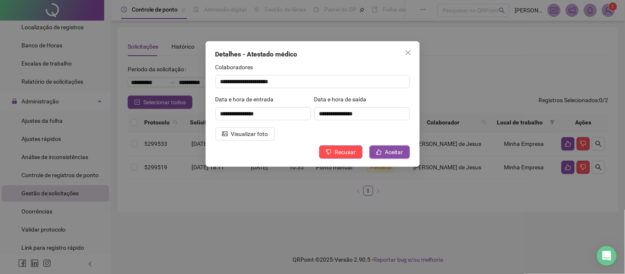
click at [407, 51] on div "**********" at bounding box center [312, 137] width 625 height 274
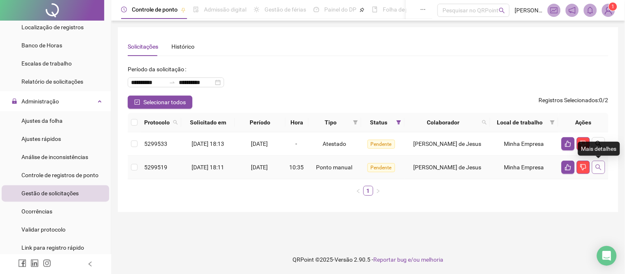
click at [596, 167] on icon "search" at bounding box center [598, 167] width 6 height 6
click at [600, 168] on icon "search" at bounding box center [598, 167] width 7 height 7
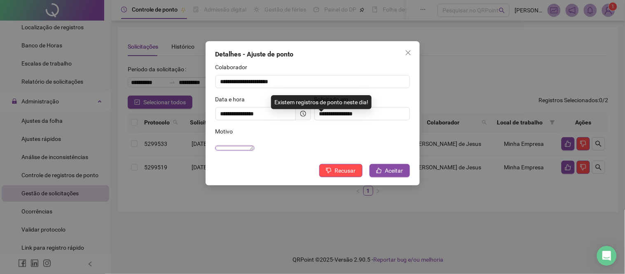
drag, startPoint x: 219, startPoint y: 142, endPoint x: 259, endPoint y: 145, distance: 40.0
click at [223, 146] on textarea "**********" at bounding box center [234, 148] width 39 height 5
drag, startPoint x: 259, startPoint y: 145, endPoint x: 277, endPoint y: 147, distance: 17.9
click at [254, 147] on textarea "**********" at bounding box center [234, 148] width 39 height 5
click at [275, 159] on div "**********" at bounding box center [313, 143] width 198 height 32
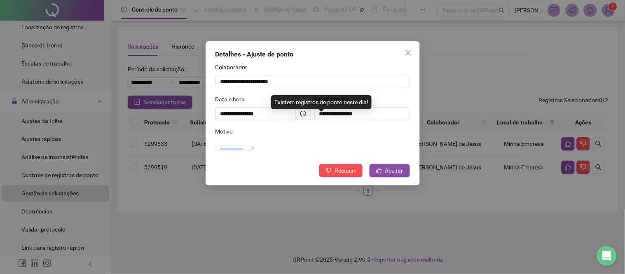
click at [275, 159] on div "**********" at bounding box center [313, 143] width 198 height 32
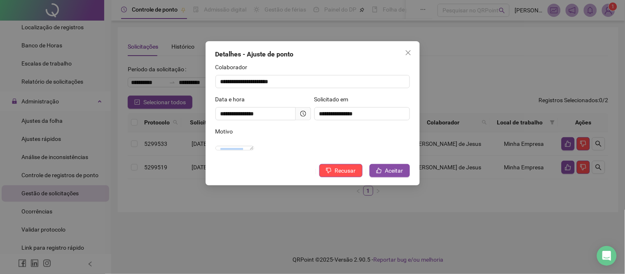
click at [277, 159] on div "**********" at bounding box center [313, 143] width 198 height 32
click at [409, 51] on icon "close" at bounding box center [408, 52] width 7 height 7
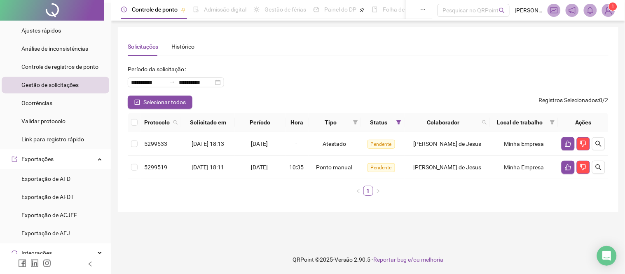
scroll to position [371, 0]
